Goal: Information Seeking & Learning: Learn about a topic

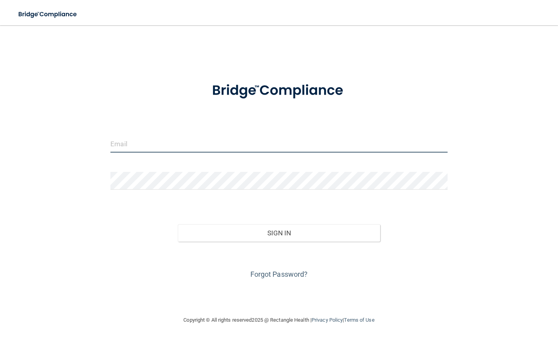
click at [133, 148] on input "email" at bounding box center [278, 144] width 337 height 18
type input "[EMAIL_ADDRESS][DOMAIN_NAME]"
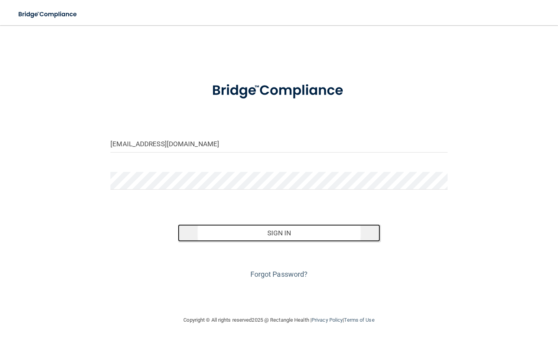
click at [284, 235] on button "Sign In" at bounding box center [279, 233] width 202 height 17
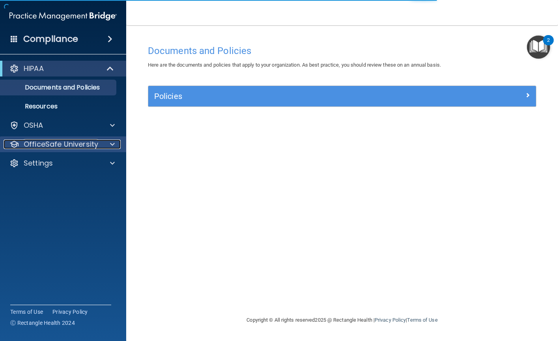
click at [109, 143] on div at bounding box center [111, 144] width 20 height 9
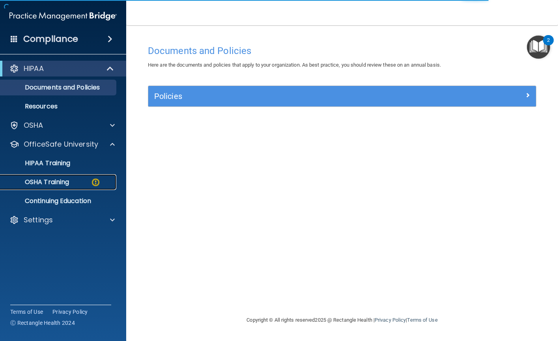
click at [66, 180] on p "OSHA Training" at bounding box center [37, 182] width 64 height 8
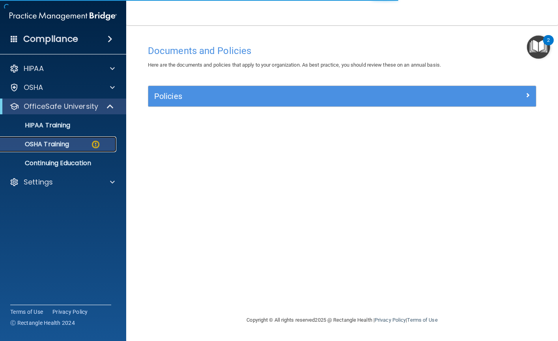
click at [67, 144] on p "OSHA Training" at bounding box center [37, 144] width 64 height 8
click at [96, 144] on img at bounding box center [96, 145] width 10 height 10
click at [85, 162] on p "Continuing Education" at bounding box center [59, 163] width 108 height 8
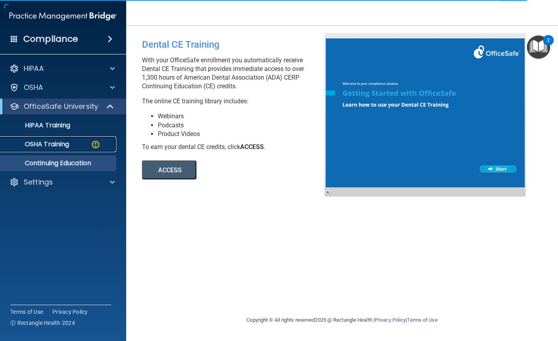
click at [51, 142] on p "OSHA Training" at bounding box center [37, 144] width 64 height 8
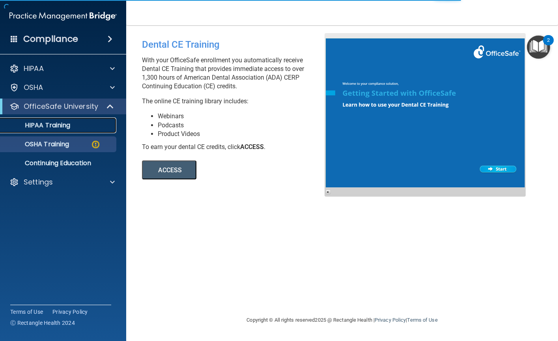
click at [49, 125] on p "HIPAA Training" at bounding box center [37, 126] width 65 height 8
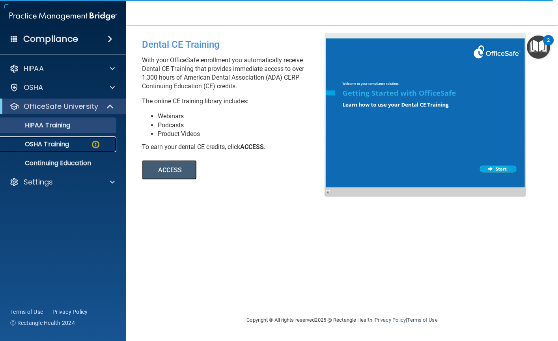
click at [40, 145] on p "OSHA Training" at bounding box center [37, 144] width 64 height 8
click at [51, 142] on p "OSHA Training" at bounding box center [37, 144] width 64 height 8
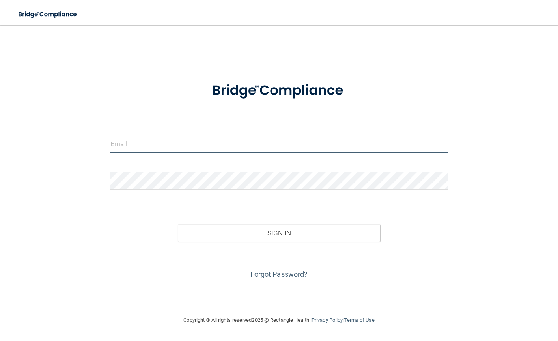
click at [140, 143] on input "email" at bounding box center [278, 144] width 337 height 18
type input "agr1966@yahoo.com"
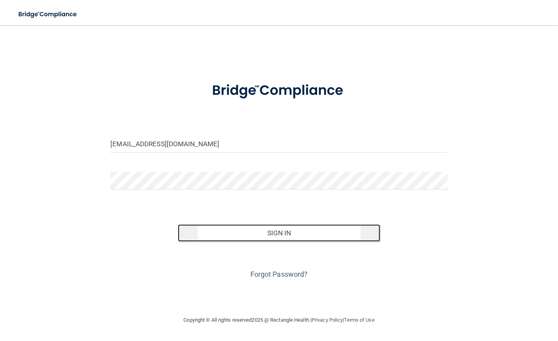
click at [284, 236] on button "Sign In" at bounding box center [279, 233] width 202 height 17
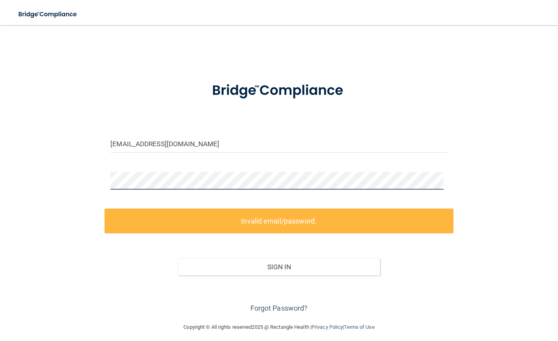
click at [108, 182] on div at bounding box center [279, 184] width 349 height 24
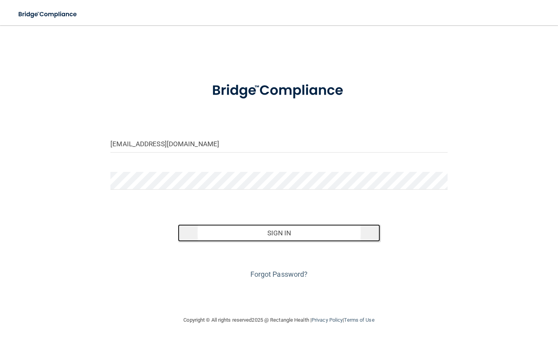
click at [284, 233] on button "Sign In" at bounding box center [279, 233] width 202 height 17
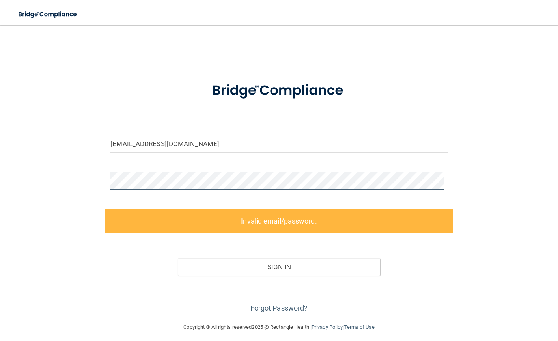
click at [96, 178] on div "agr1966@yahoo.com Invalid email/password. You don't have permission to access t…" at bounding box center [279, 174] width 527 height 282
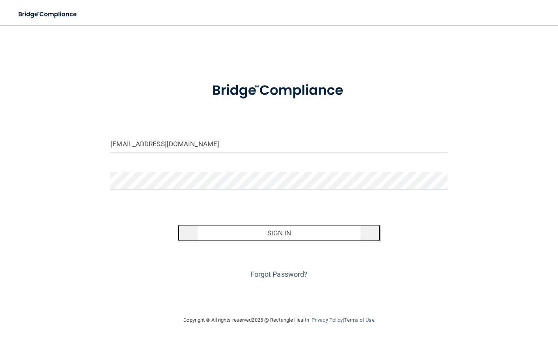
click at [285, 236] on button "Sign In" at bounding box center [279, 233] width 202 height 17
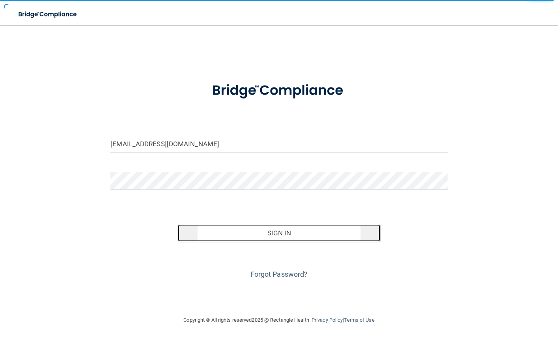
click at [276, 235] on button "Sign In" at bounding box center [279, 233] width 202 height 17
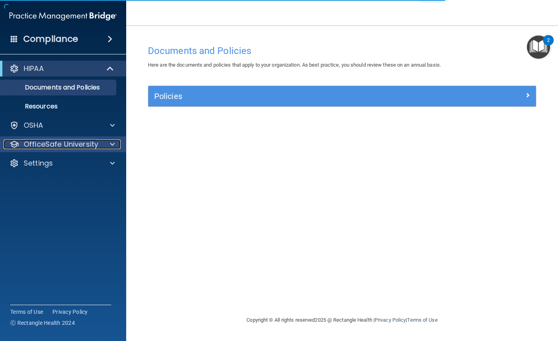
click at [109, 144] on div at bounding box center [111, 144] width 20 height 9
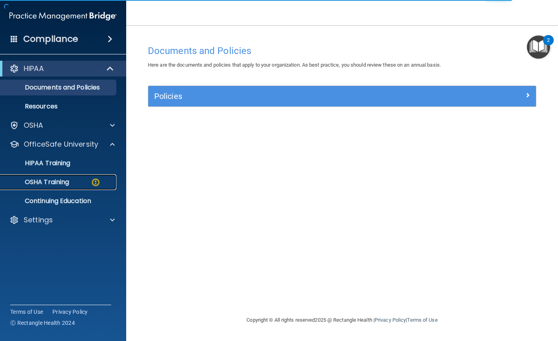
click at [56, 182] on p "OSHA Training" at bounding box center [37, 182] width 64 height 8
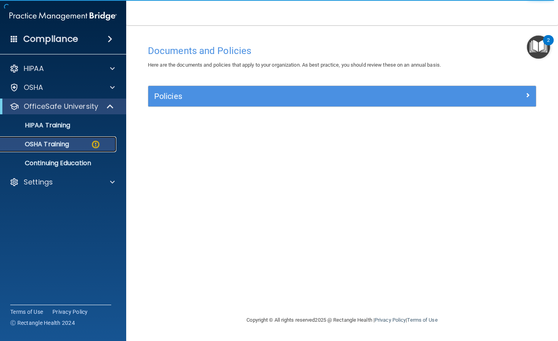
click at [59, 143] on p "OSHA Training" at bounding box center [37, 144] width 64 height 8
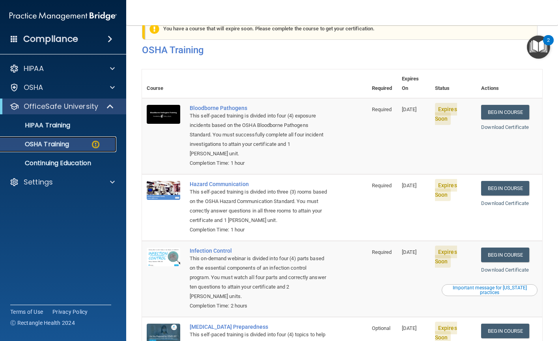
scroll to position [19, 0]
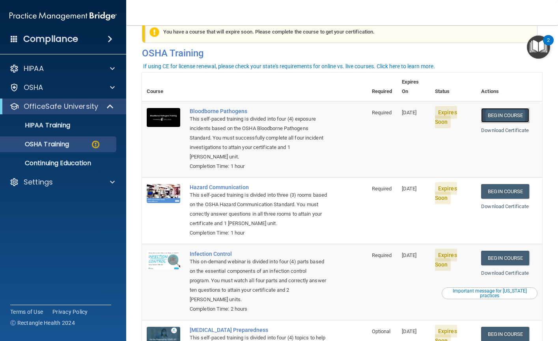
click at [508, 108] on link "Begin Course" at bounding box center [505, 115] width 48 height 15
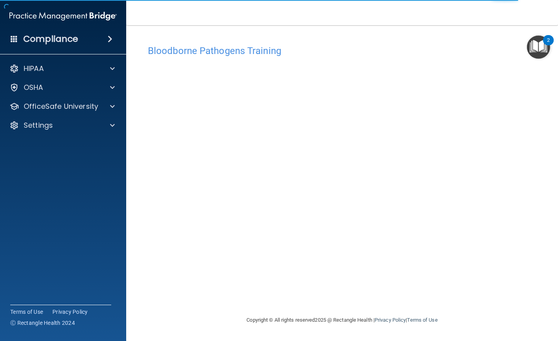
click at [539, 47] on img "Open Resource Center, 2 new notifications" at bounding box center [538, 47] width 23 height 23
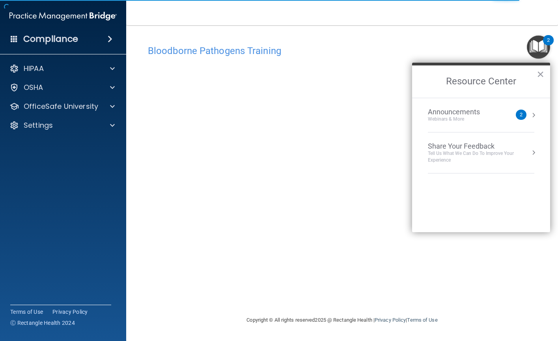
click at [520, 115] on div "2" at bounding box center [521, 115] width 3 height 0
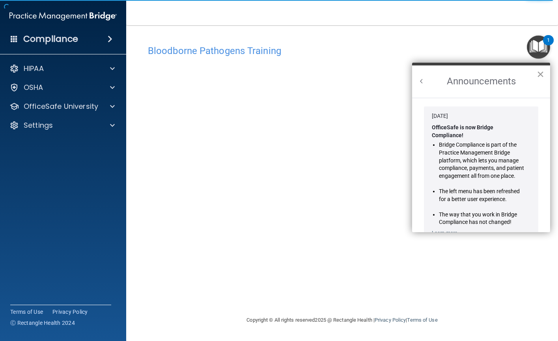
click at [538, 74] on button "×" at bounding box center [540, 74] width 7 height 13
